Goal: Transaction & Acquisition: Download file/media

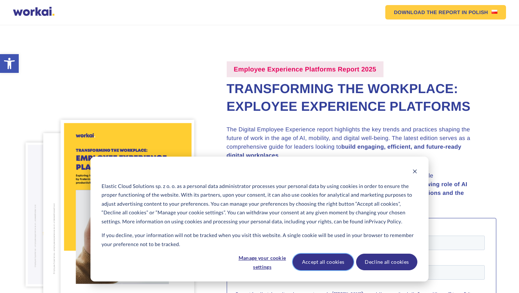
click at [331, 260] on button "Accept all cookies" at bounding box center [323, 262] width 61 height 17
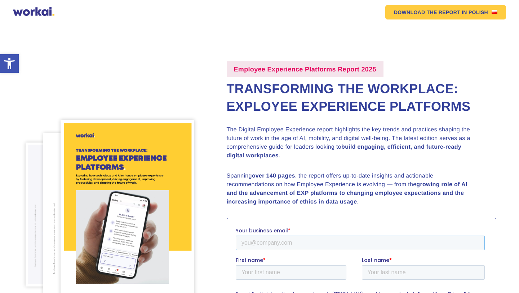
click at [270, 237] on input "Your business email *" at bounding box center [360, 242] width 249 height 14
type input "[PERSON_NAME][EMAIL_ADDRESS][PERSON_NAME][DOMAIN_NAME]"
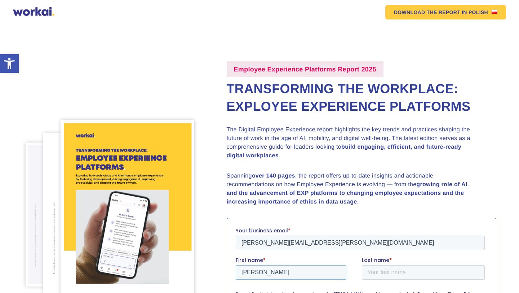
type input "[PERSON_NAME]"
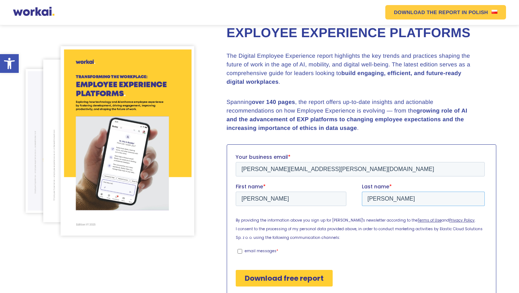
scroll to position [102, 0]
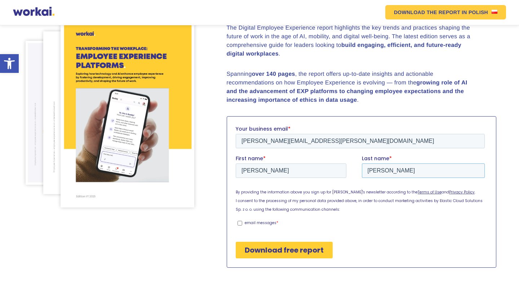
type input "[PERSON_NAME]"
click at [236, 221] on ul "email messages *" at bounding box center [360, 221] width 249 height 9
click at [240, 221] on input "email messages *" at bounding box center [239, 222] width 5 height 5
checkbox input "true"
click at [267, 248] on input "Download free report" at bounding box center [284, 249] width 97 height 17
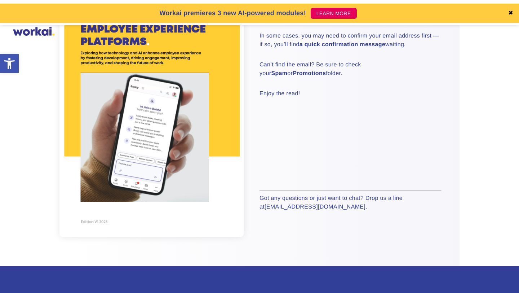
scroll to position [108, 0]
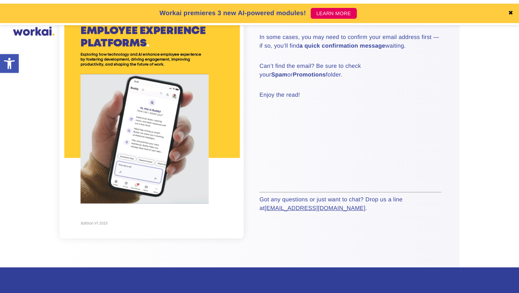
click at [161, 88] on img at bounding box center [152, 108] width 184 height 261
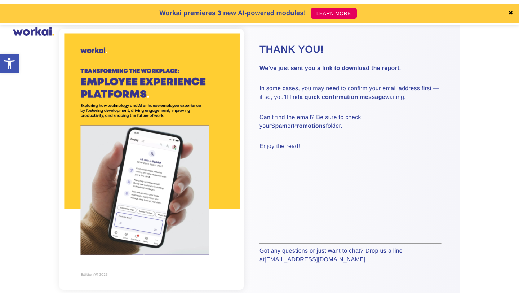
scroll to position [0, 0]
